Goal: Transaction & Acquisition: Book appointment/travel/reservation

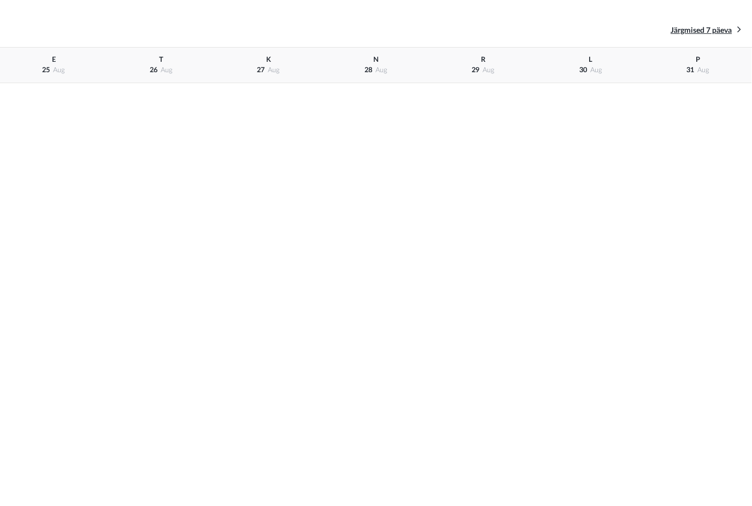
click at [727, 27] on span "Järgmised 7 päeva" at bounding box center [701, 31] width 61 height 8
click at [731, 27] on span "Järgmised 7 päeva" at bounding box center [701, 31] width 61 height 8
click at [732, 26] on link "Järgmised 7 päeva" at bounding box center [706, 30] width 71 height 12
click at [160, 74] on div "T [DATE]" at bounding box center [160, 66] width 107 height 36
click at [155, 59] on div "T [DATE]" at bounding box center [160, 66] width 107 height 36
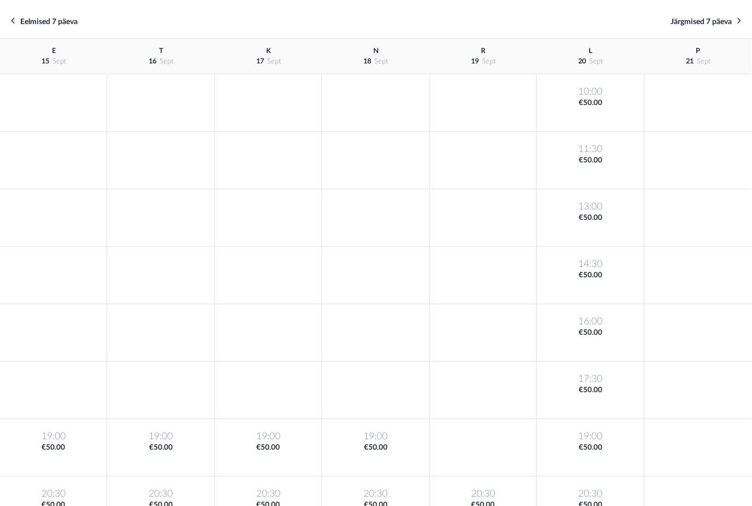
scroll to position [58, 0]
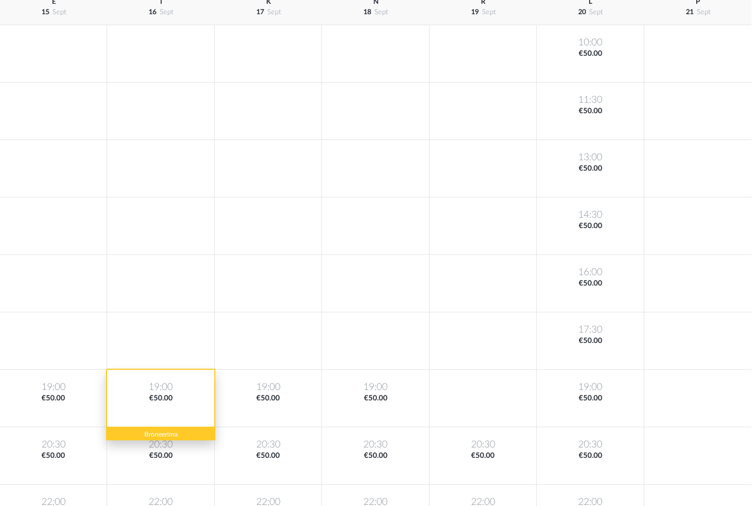
click at [170, 396] on div "19:00 €50.00" at bounding box center [160, 398] width 107 height 57
click at [180, 396] on div "19:00 €50.00" at bounding box center [160, 398] width 107 height 57
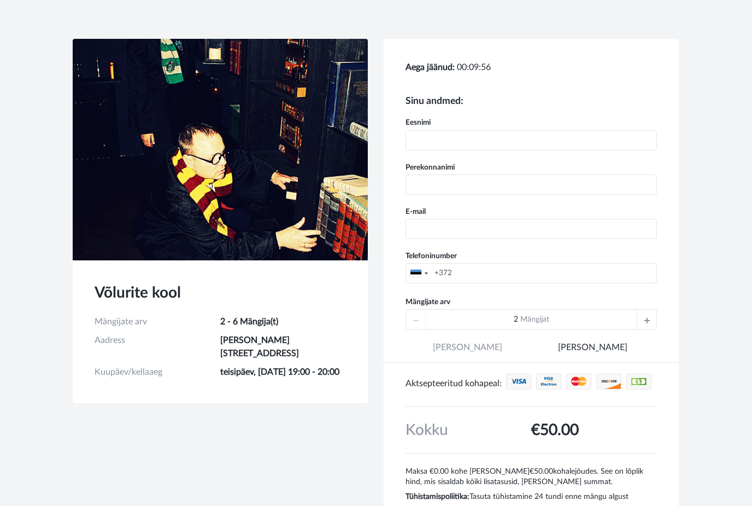
click at [650, 313] on div at bounding box center [647, 319] width 20 height 20
click at [650, 313] on icon at bounding box center [647, 319] width 5 height 20
click at [646, 318] on icon at bounding box center [647, 319] width 5 height 20
click at [650, 317] on icon at bounding box center [647, 319] width 5 height 20
click at [649, 317] on div "6 Mängijat" at bounding box center [532, 319] width 252 height 21
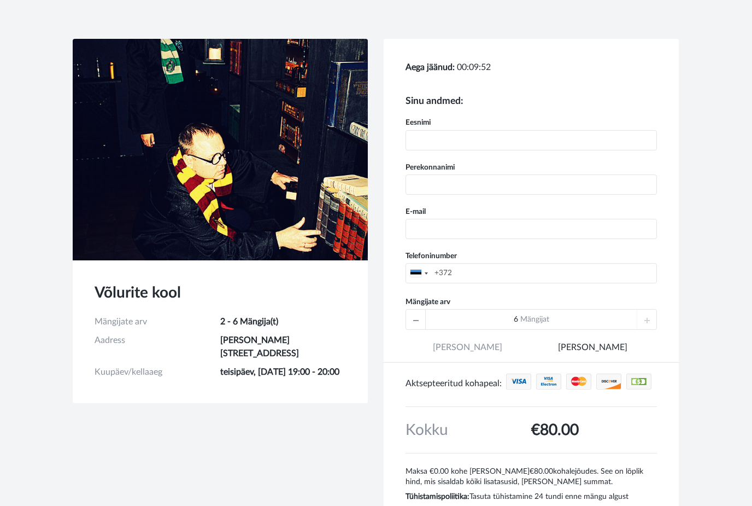
click at [648, 315] on div "6 Mängijat" at bounding box center [532, 319] width 252 height 21
click at [459, 130] on input "text" at bounding box center [532, 140] width 252 height 20
type input "Vilma"
type input "D"
type input "Sool"
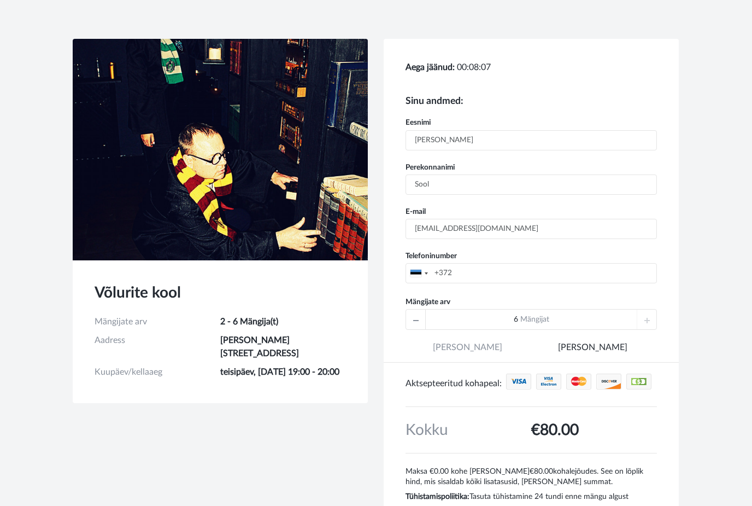
type input "vilmakes@gmail.com"
click at [478, 266] on input "+372" at bounding box center [532, 273] width 252 height 20
type input "+3725089354"
click at [609, 342] on link "Maksan kohapeal" at bounding box center [592, 351] width 123 height 21
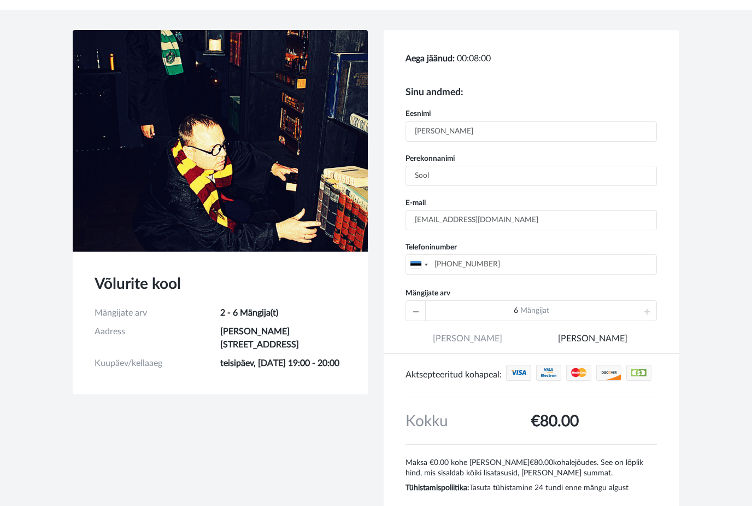
scroll to position [76, 0]
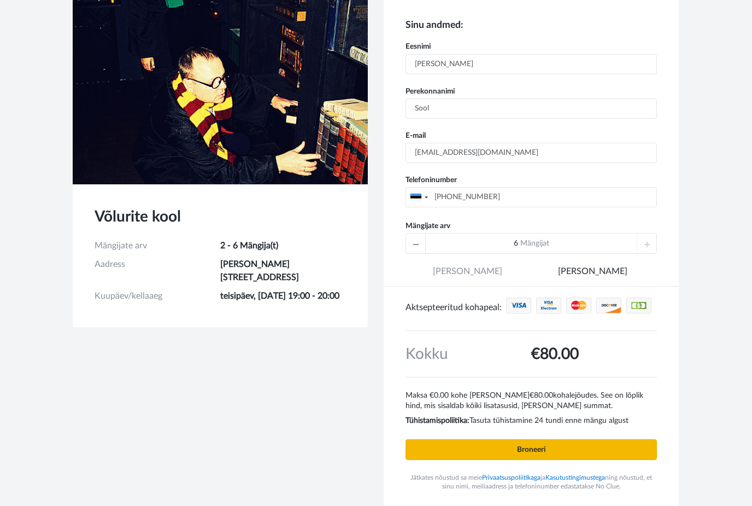
click at [568, 445] on input "Broneeri" at bounding box center [532, 449] width 252 height 21
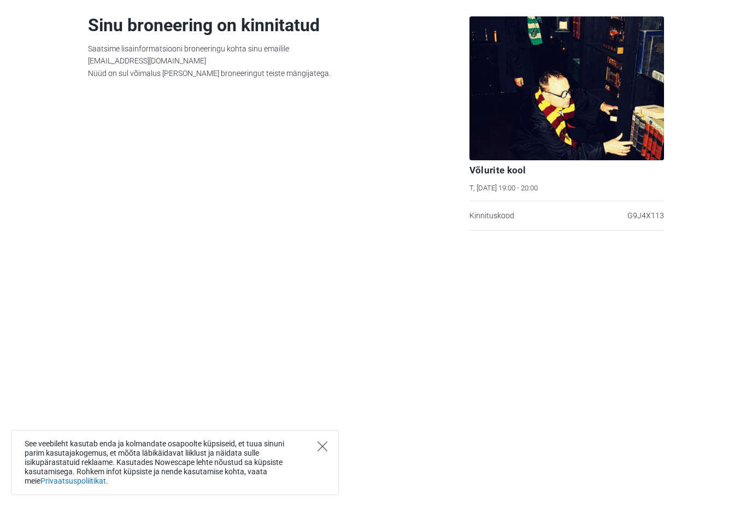
click at [320, 443] on icon "Close" at bounding box center [323, 446] width 10 height 10
